Goal: Check status

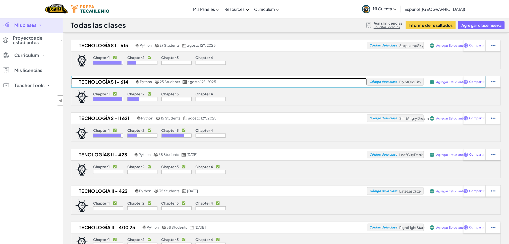
click at [107, 83] on h2 "Tecnologías I - 614" at bounding box center [102, 82] width 63 height 8
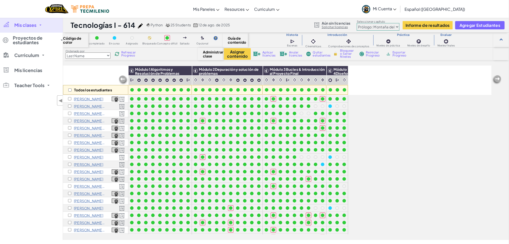
click at [374, 28] on select "Prólogo: Montaña del cielo Capítulo 2: Los Bailarines de la Luna Capítulo 3: La…" at bounding box center [378, 27] width 43 height 8
select select "5d8a57abe8919b28d5113af1"
click at [357, 23] on select "Prólogo: Montaña del cielo Capítulo 2: Los Bailarines de la Luna Capítulo 3: La…" at bounding box center [378, 27] width 43 height 8
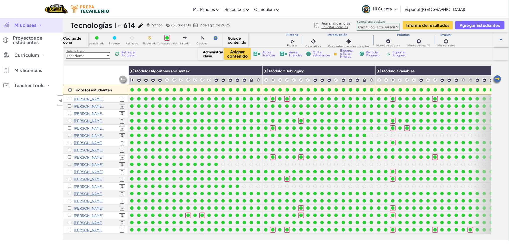
click at [119, 55] on img at bounding box center [117, 54] width 5 height 5
click at [93, 56] on select "Last Name first Name Progress (High to Low) Progress (Low to Hight)" at bounding box center [87, 55] width 45 height 6
select select "Progress (High to Low)"
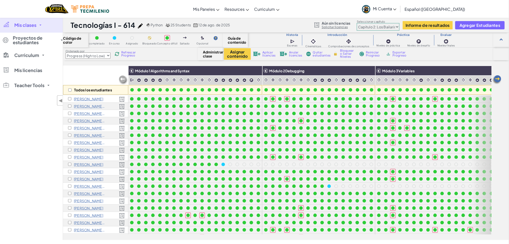
click at [65, 52] on select "Last Name first Name Progress (High to Low) Progress (Low to Hight)" at bounding box center [87, 55] width 45 height 6
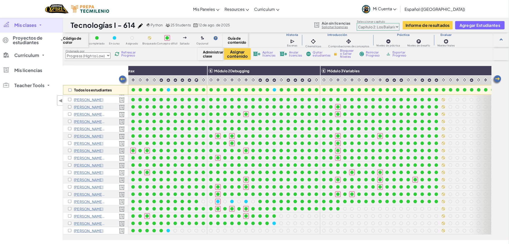
scroll to position [47, 57]
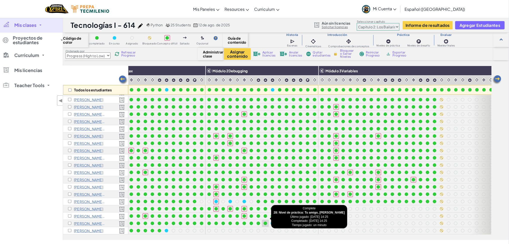
click at [268, 221] on div at bounding box center [265, 224] width 6 height 6
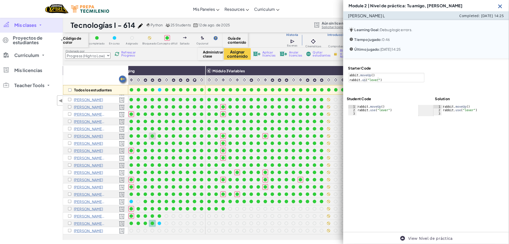
scroll to position [47, 170]
click at [503, 6] on img at bounding box center [500, 6] width 6 height 6
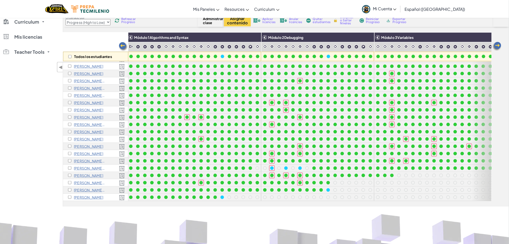
scroll to position [47, 0]
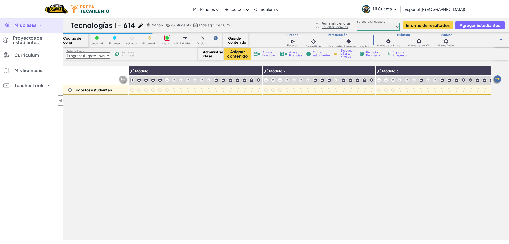
select select "Progress (High to Low)"
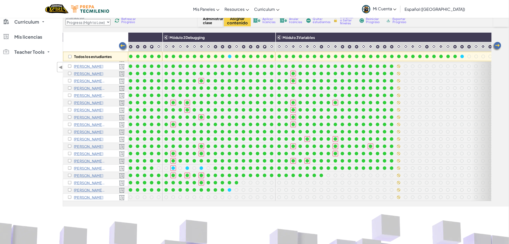
scroll to position [47, 99]
drag, startPoint x: 119, startPoint y: 24, endPoint x: 118, endPoint y: 22, distance: 2.8
click at [119, 24] on div "Ordenado por Last Name first Name Progress (High to Low) Progress (Low to Hight…" at bounding box center [130, 21] width 135 height 10
click at [117, 21] on img at bounding box center [117, 20] width 6 height 6
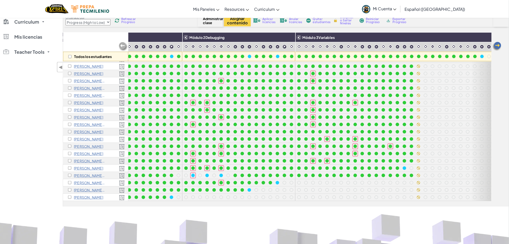
scroll to position [47, 83]
